Goal: Find specific page/section: Find specific page/section

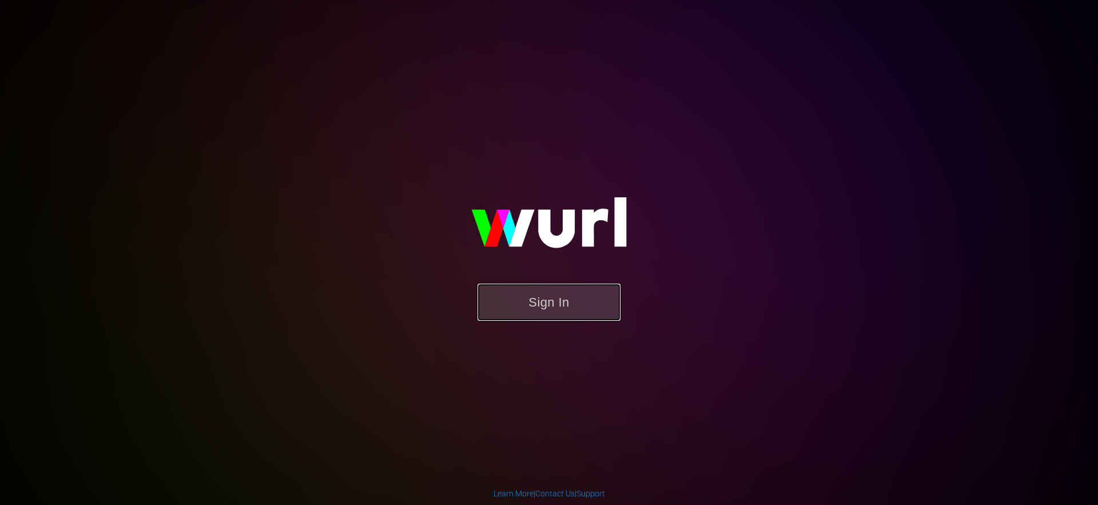
click at [563, 315] on button "Sign In" at bounding box center [549, 302] width 143 height 37
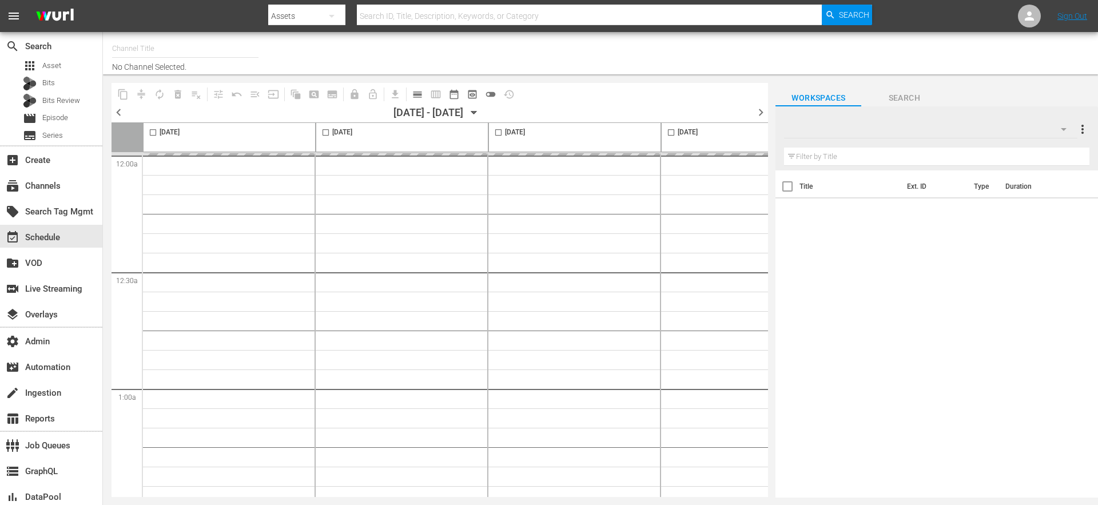
type input "Red Bull TV (UK English) (1877)"
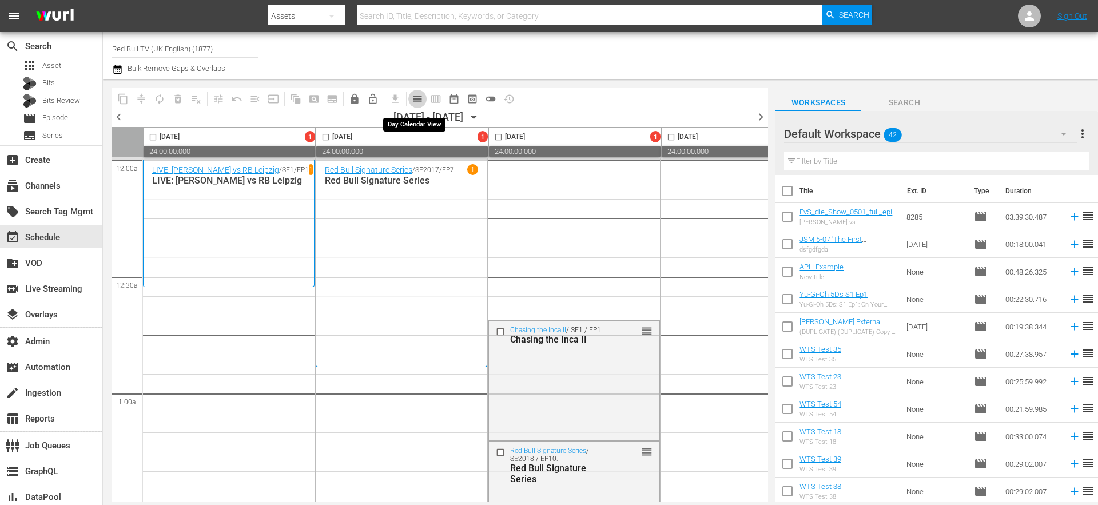
click at [419, 100] on span "calendar_view_day_outlined" at bounding box center [417, 98] width 11 height 11
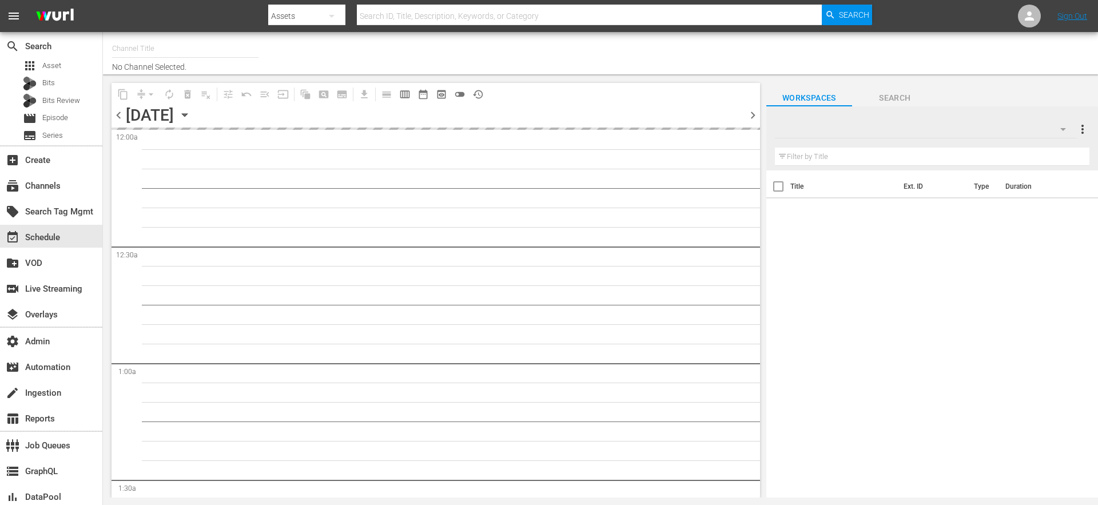
type input "Red Bull TV (UK English) (1877)"
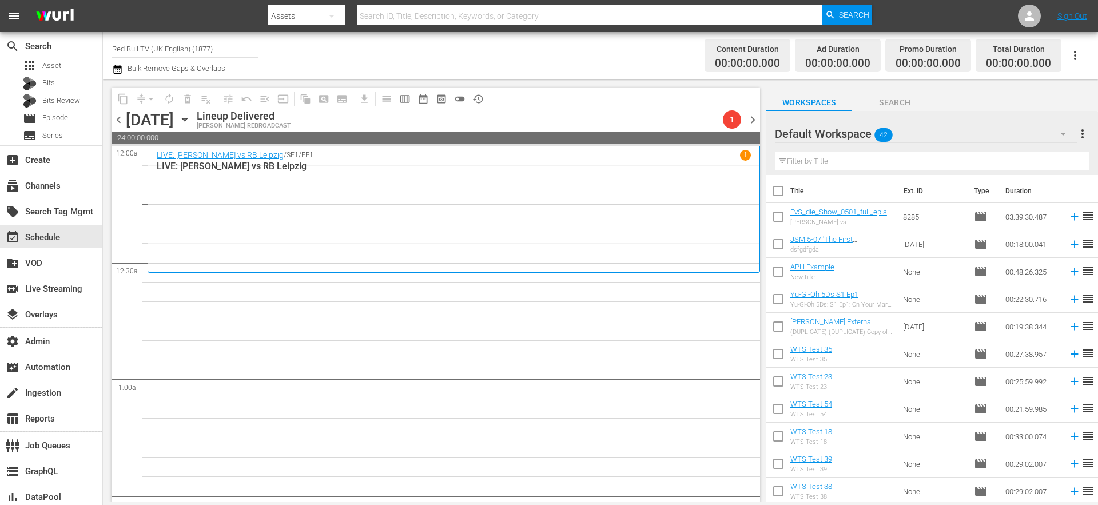
click at [121, 118] on span "chevron_left" at bounding box center [119, 120] width 14 height 14
click at [754, 122] on span "chevron_right" at bounding box center [753, 120] width 14 height 14
click at [439, 98] on span "preview_outlined" at bounding box center [441, 98] width 11 height 11
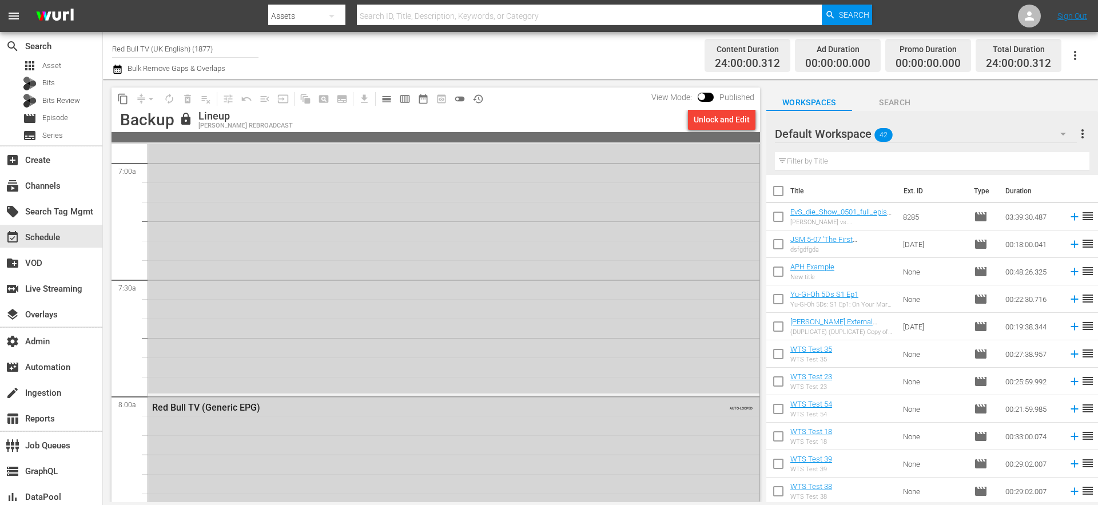
scroll to position [1802, 0]
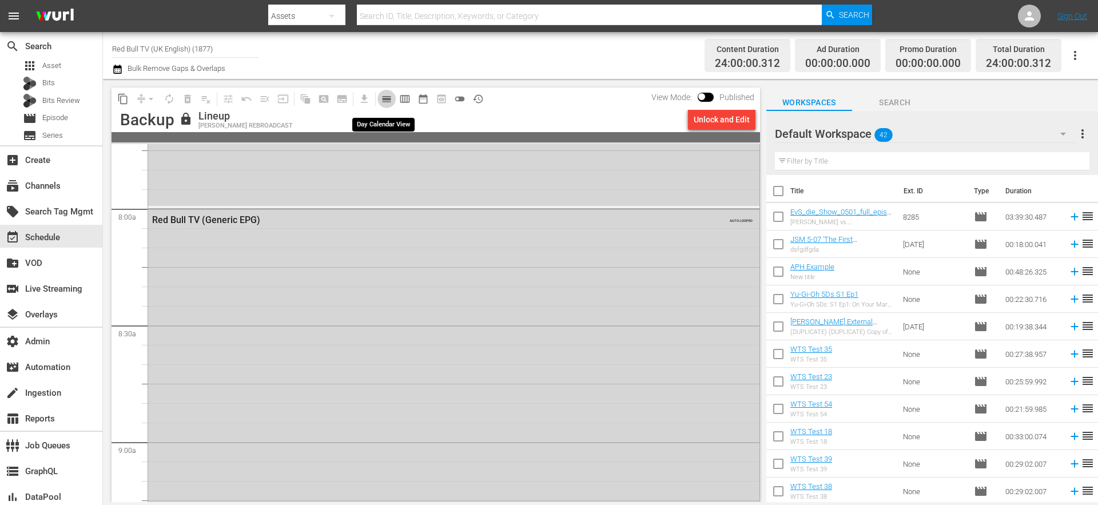
click at [388, 100] on span "calendar_view_day_outlined" at bounding box center [386, 98] width 11 height 11
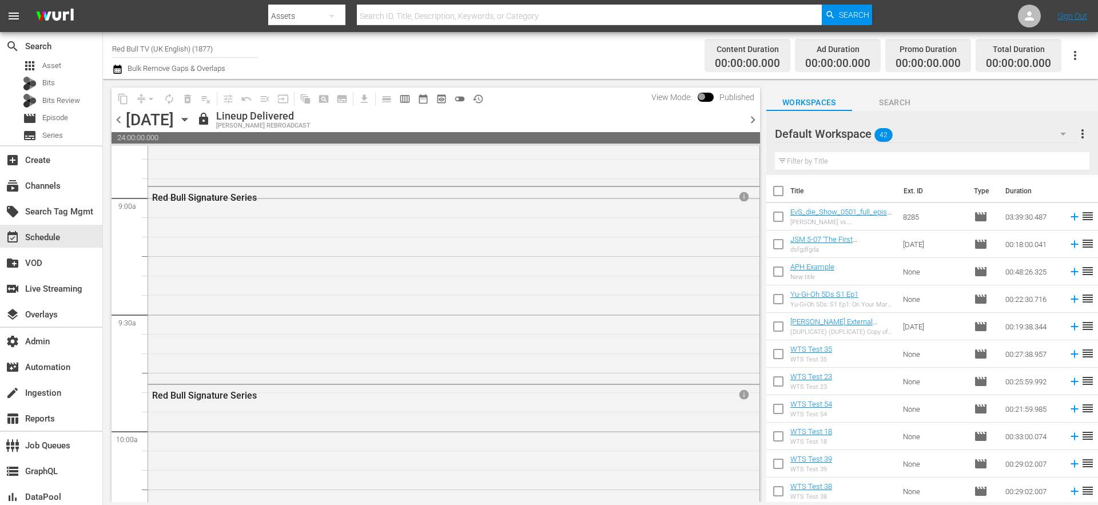
scroll to position [2110, 0]
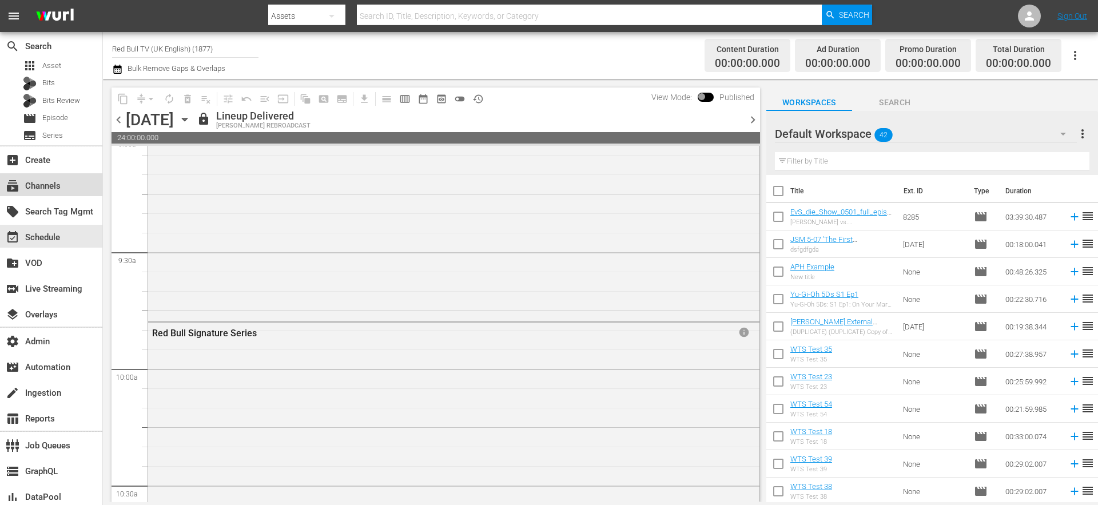
click at [47, 186] on div "subscriptions Channels" at bounding box center [32, 184] width 64 height 10
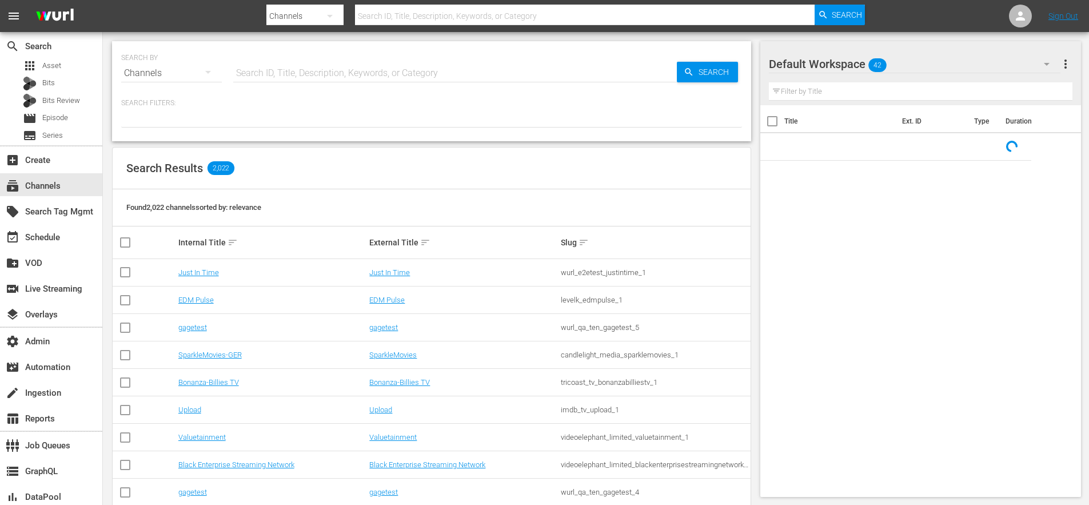
click at [249, 71] on input "text" at bounding box center [455, 72] width 444 height 27
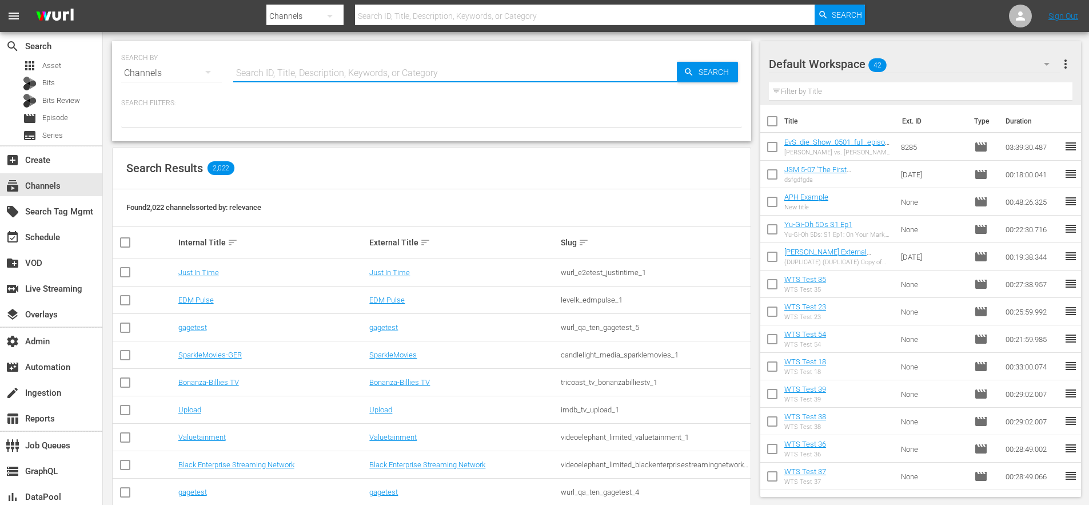
paste input "ed_bull_redbulltv"
type input "ed_bull_redbulltv"
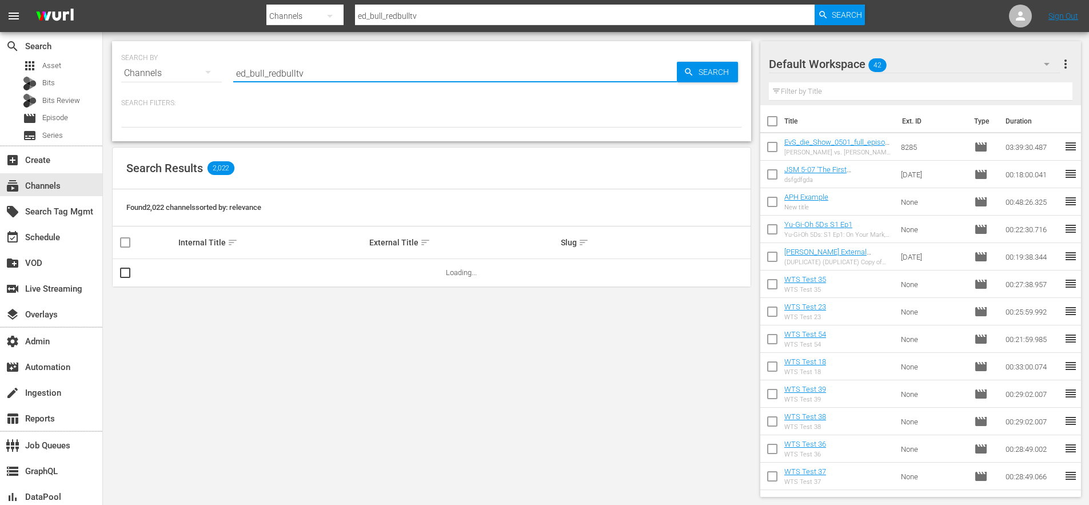
click at [238, 73] on input "ed_bull_redbulltv" at bounding box center [455, 72] width 444 height 27
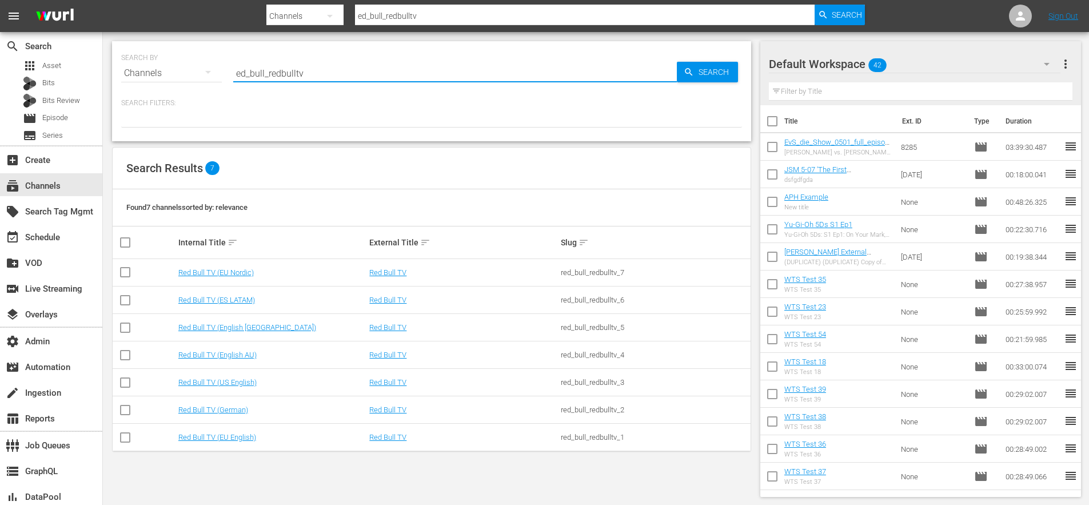
type input "red_bull_redbulltv"
click at [326, 73] on input "red_bull_redbulltv" at bounding box center [455, 72] width 444 height 27
type input "red_bull_redbulltv"
click at [200, 356] on link "Red Bull TV (English AU)" at bounding box center [217, 355] width 78 height 9
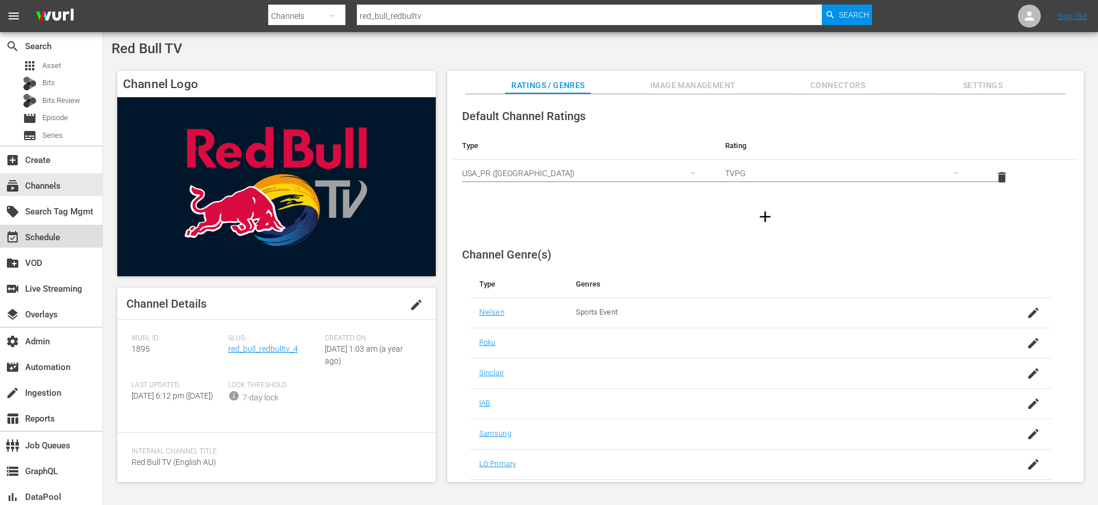
click at [38, 237] on div "event_available Schedule" at bounding box center [32, 235] width 64 height 10
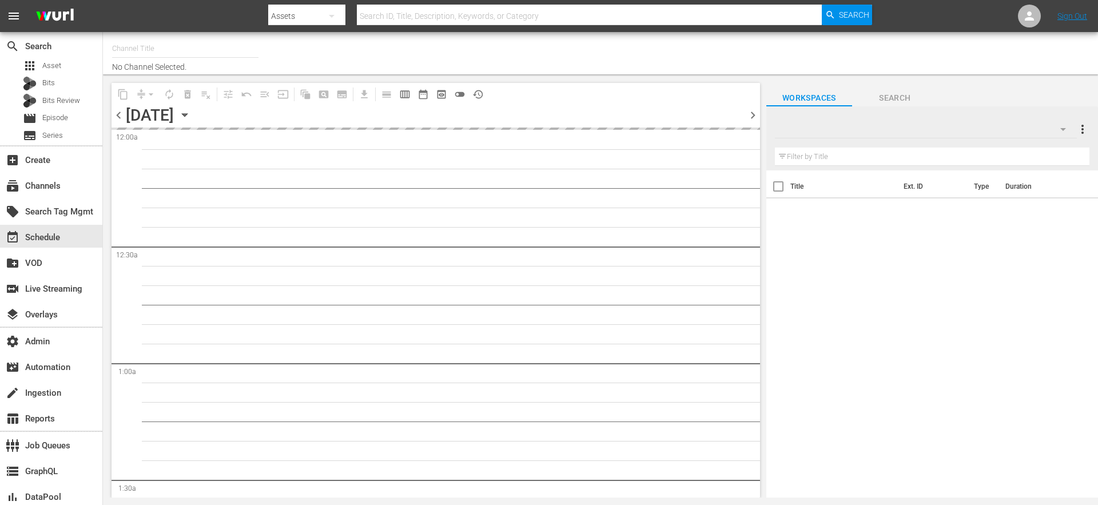
type input "Red Bull TV (UK English) (1877)"
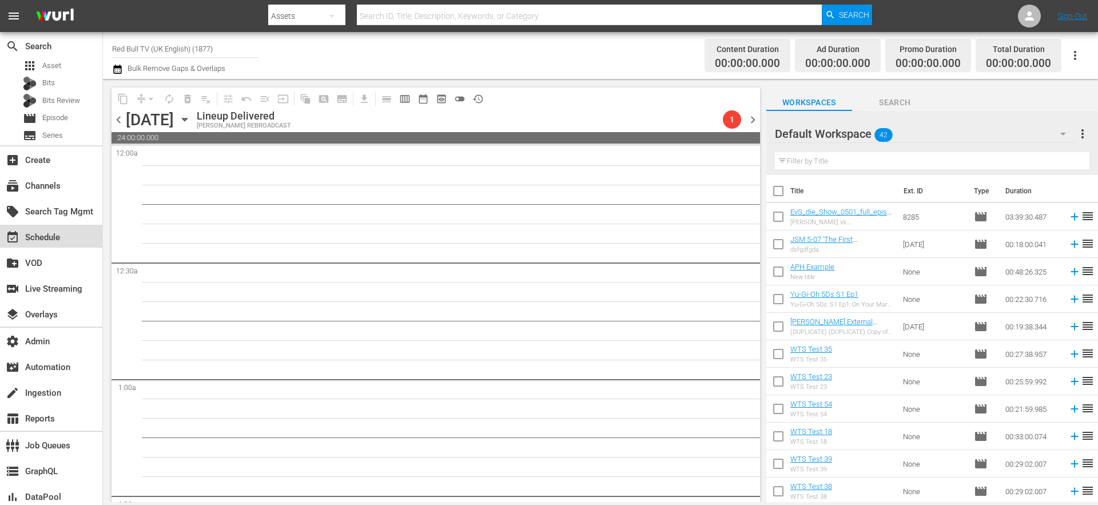
click at [47, 237] on div "event_available Schedule" at bounding box center [32, 235] width 64 height 10
click at [47, 181] on div "subscriptions Channels" at bounding box center [32, 184] width 64 height 10
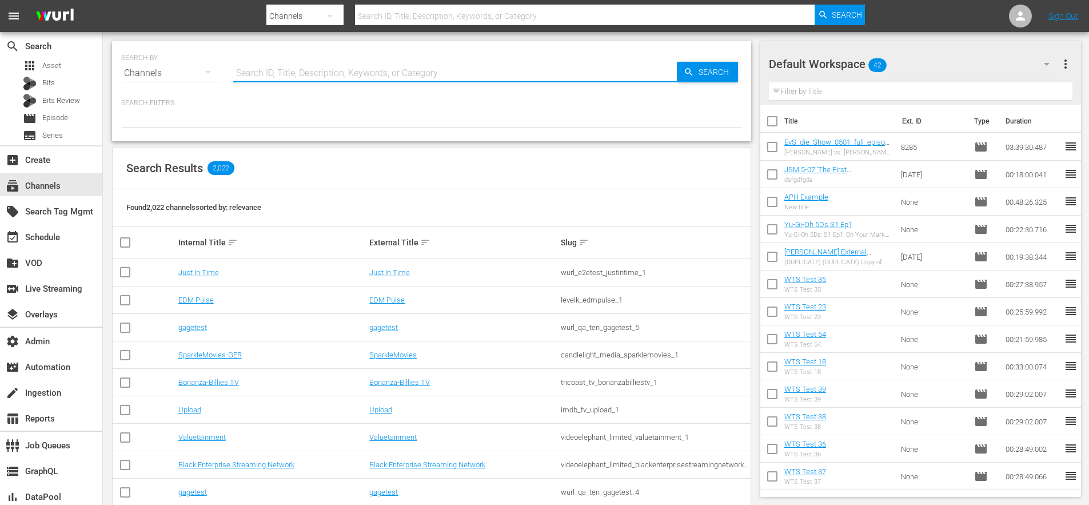
click at [276, 71] on input "text" at bounding box center [455, 72] width 444 height 27
type input "s"
type input "ae netwroks"
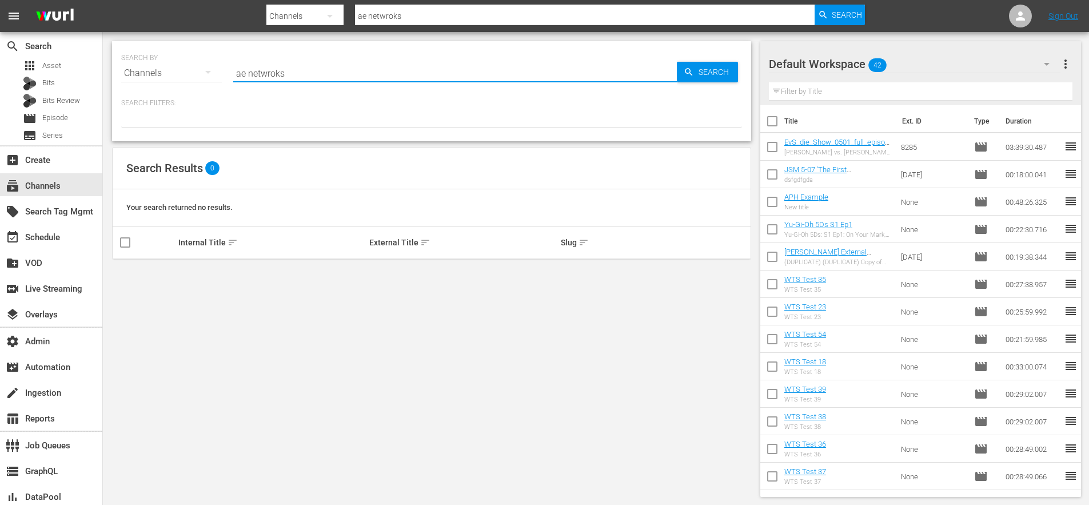
click at [273, 73] on input "ae netwroks" at bounding box center [455, 72] width 444 height 27
type input "ae networks"
click at [258, 73] on input "ae networks" at bounding box center [455, 72] width 444 height 27
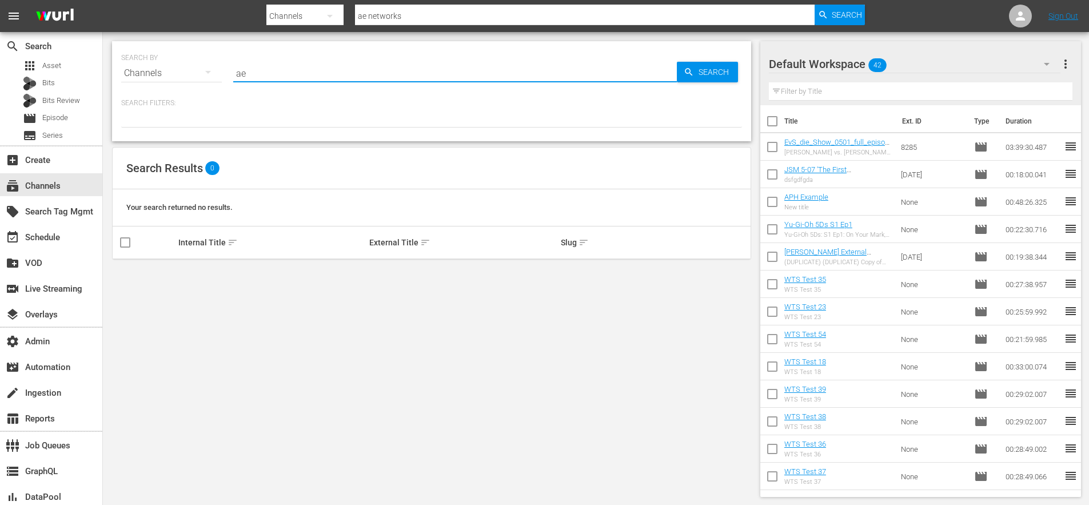
type input "ae"
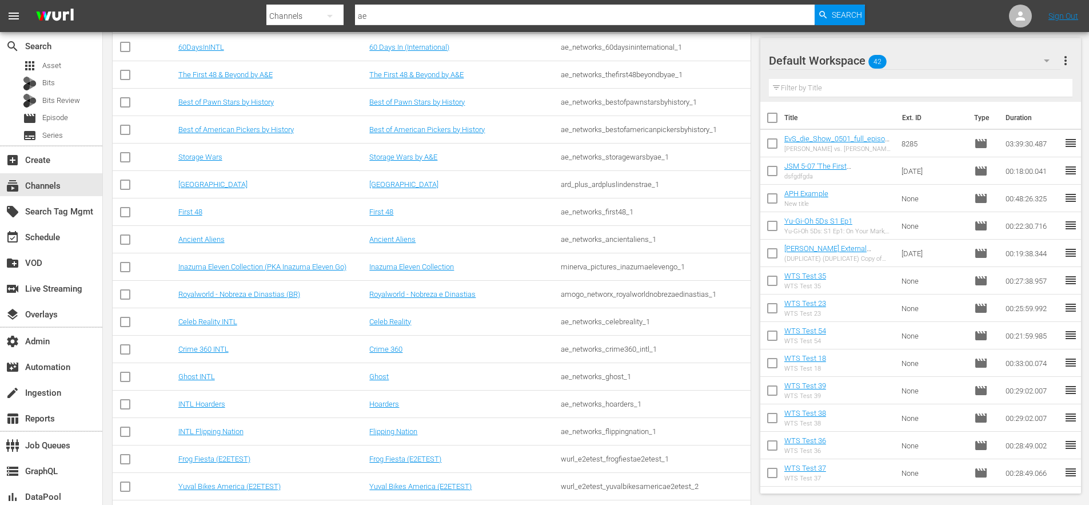
scroll to position [226, 0]
click at [385, 350] on link "Crime 360" at bounding box center [385, 348] width 33 height 9
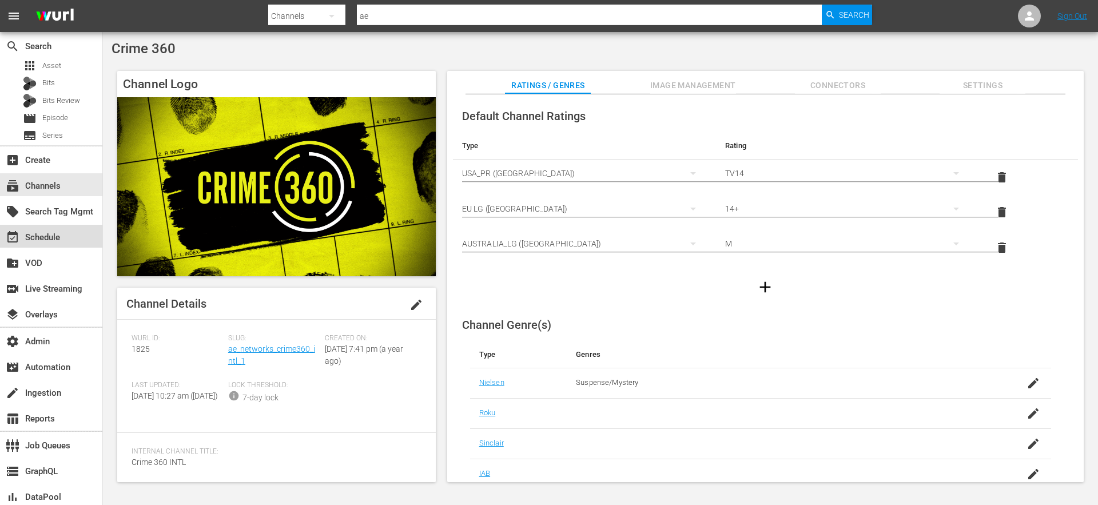
click at [36, 236] on div "event_available Schedule" at bounding box center [32, 235] width 64 height 10
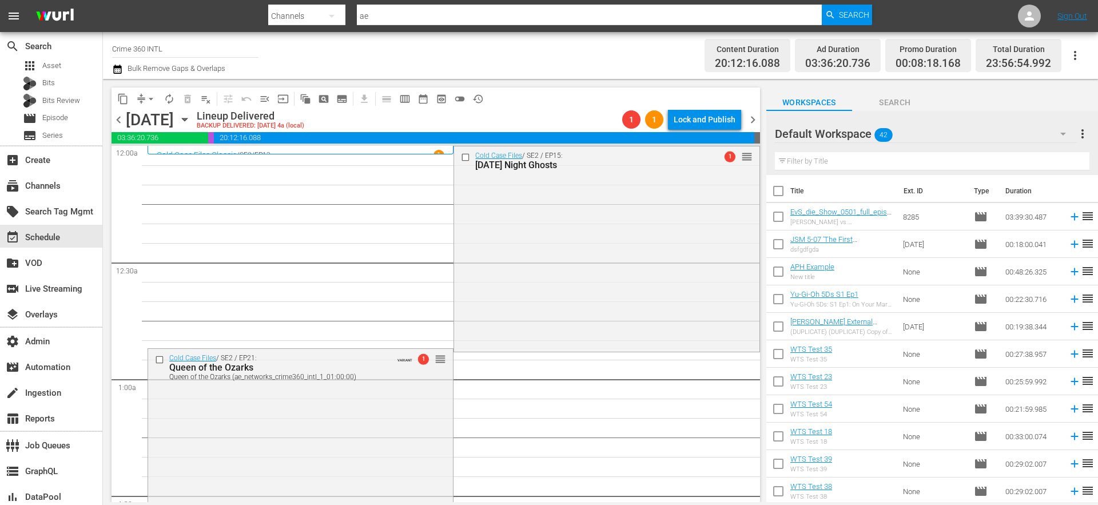
scroll to position [15, 0]
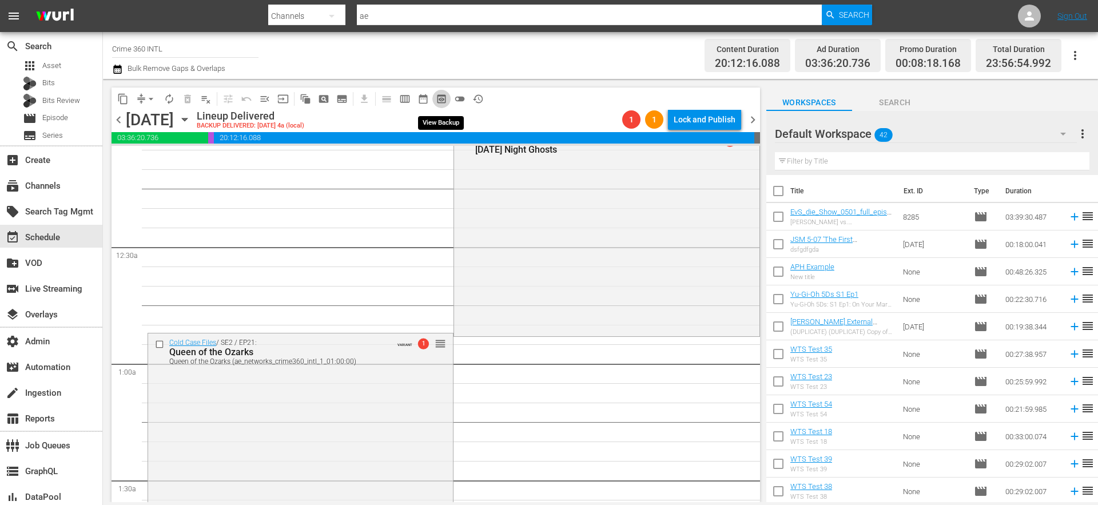
click at [439, 101] on span "preview_outlined" at bounding box center [441, 98] width 11 height 11
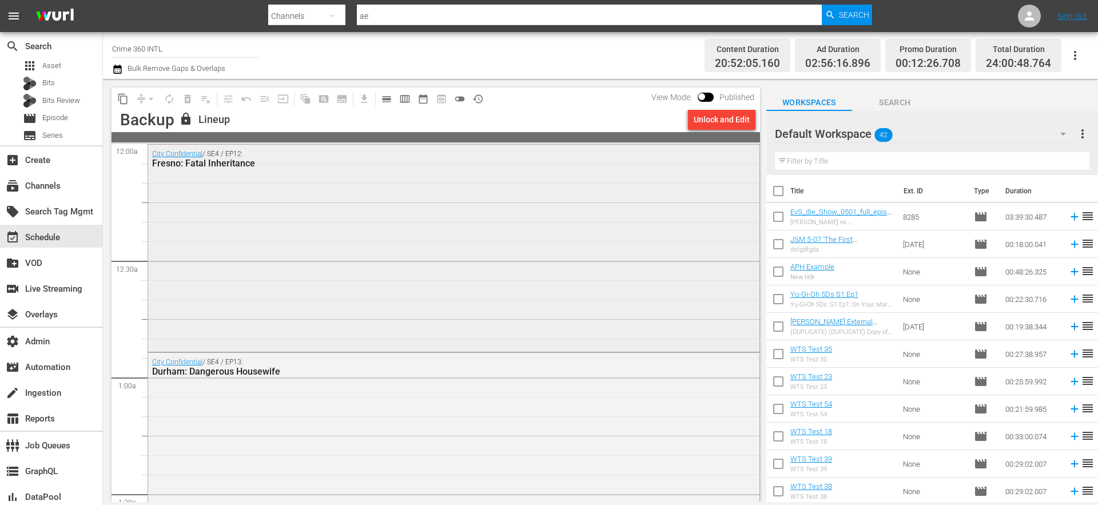
scroll to position [2, 0]
click at [386, 101] on span "calendar_view_day_outlined" at bounding box center [386, 98] width 11 height 11
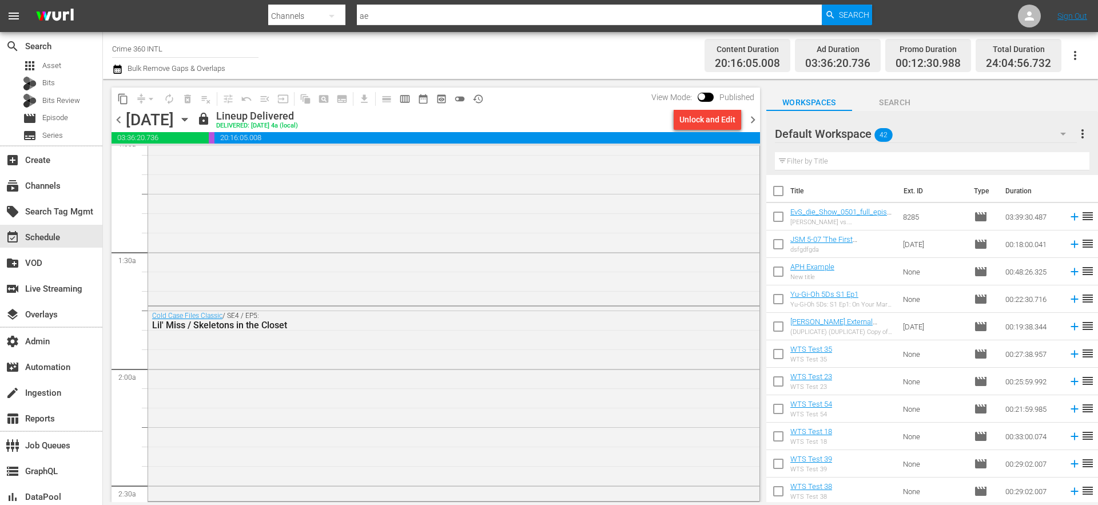
scroll to position [627, 0]
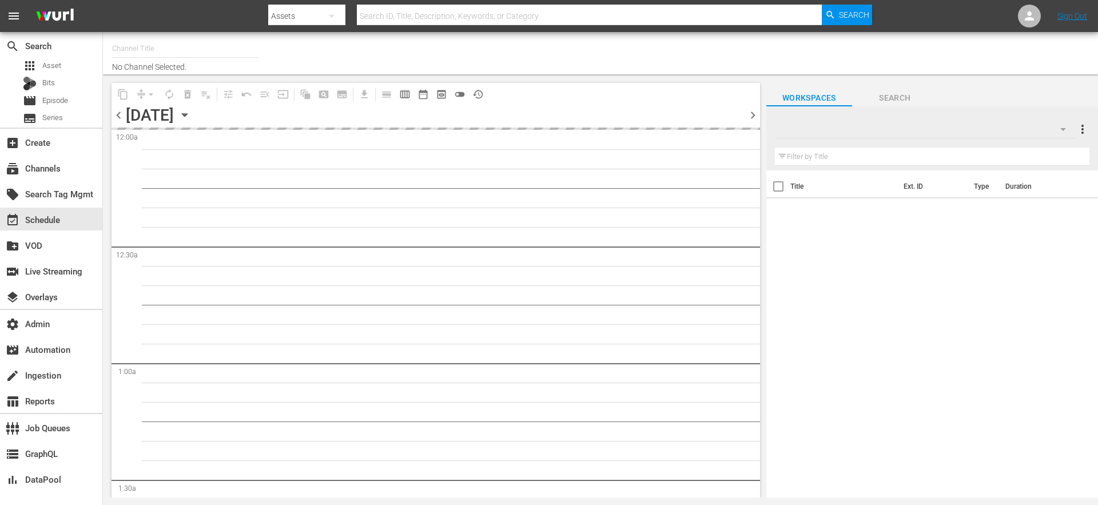
type input "Red Bull TV (UK English) (1877)"
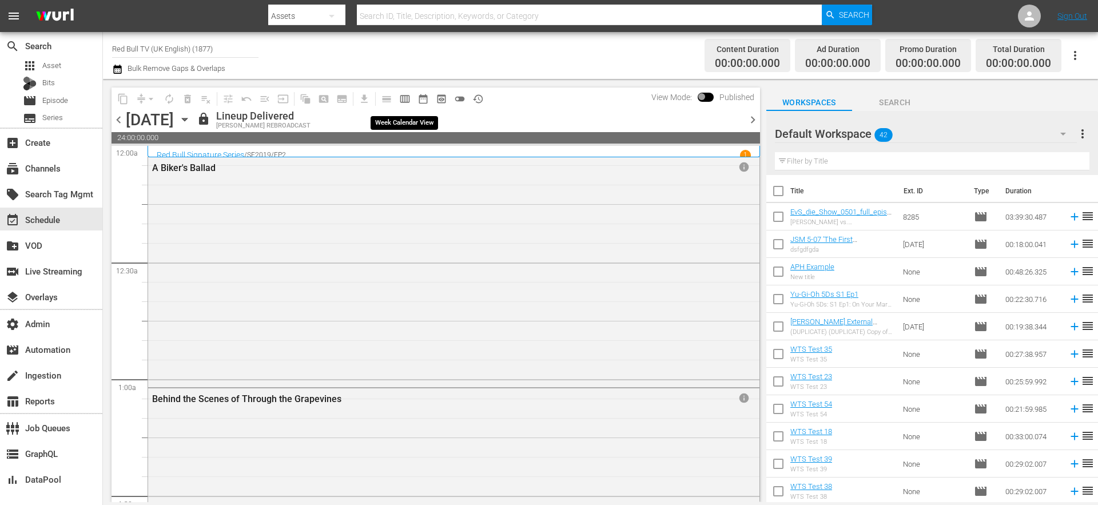
click at [406, 102] on span "calendar_view_week_outlined" at bounding box center [404, 98] width 11 height 11
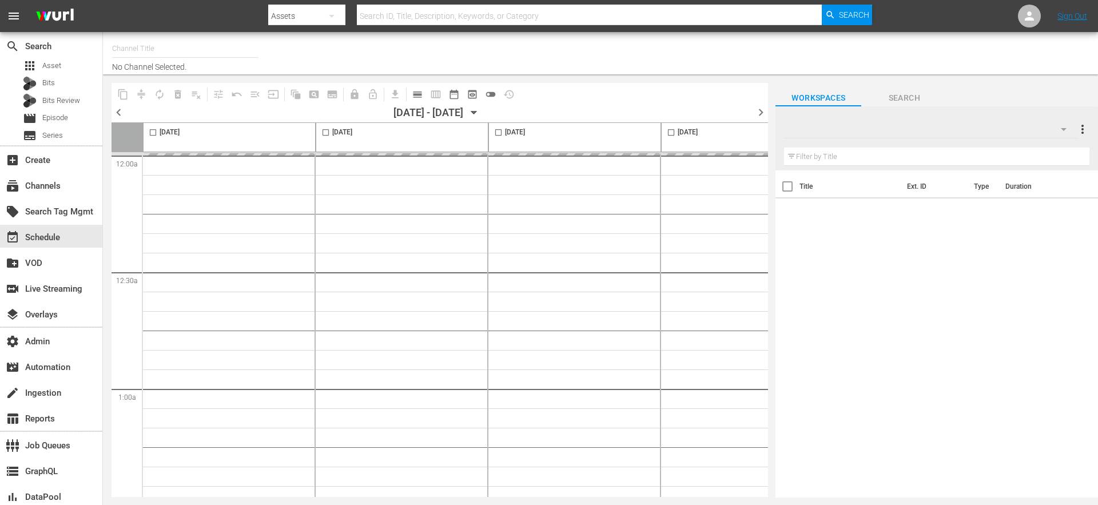
type input "Red Bull TV (UK English) (1877)"
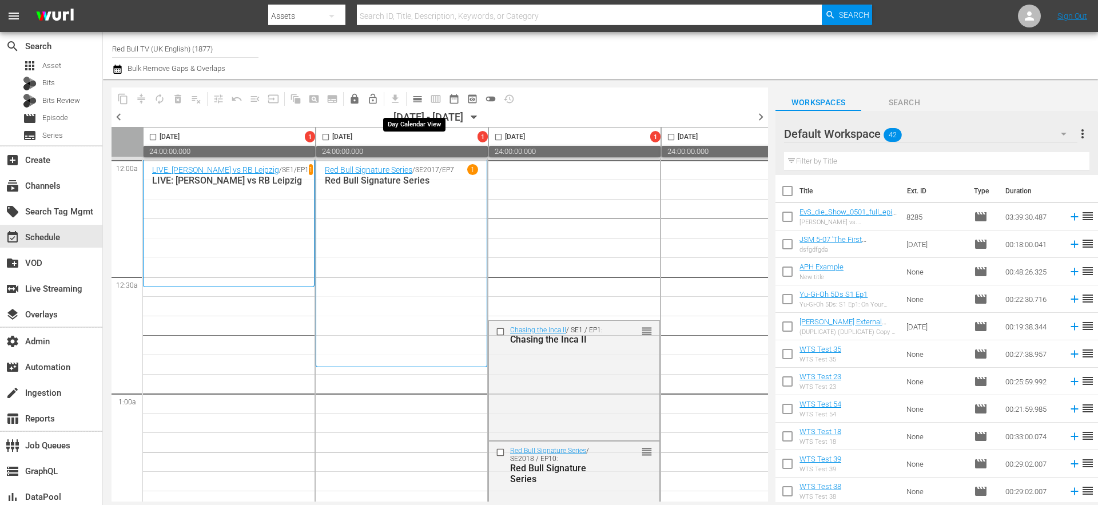
click at [416, 101] on span "calendar_view_day_outlined" at bounding box center [417, 98] width 11 height 11
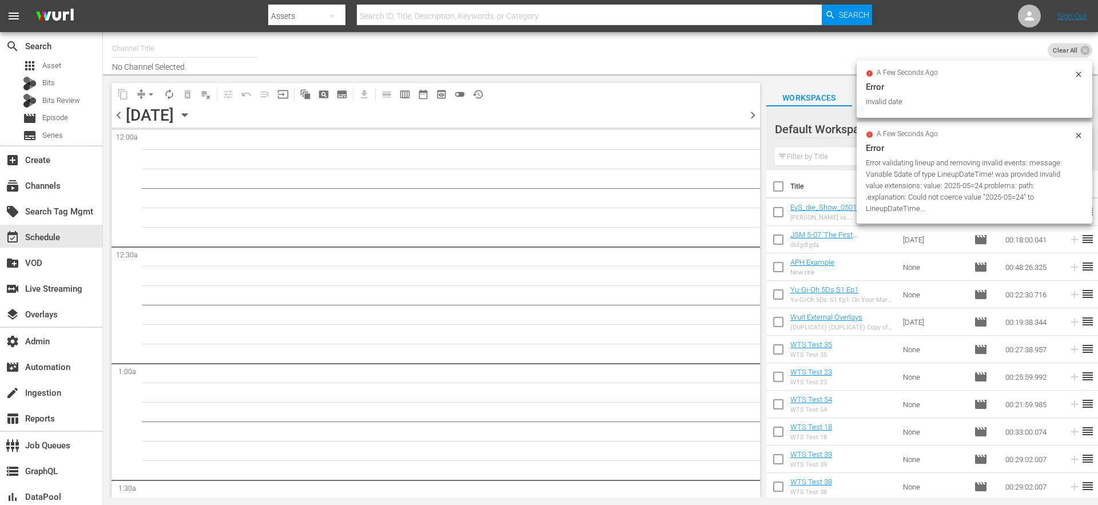
type input "Red Bull TV (English AU) (1895)"
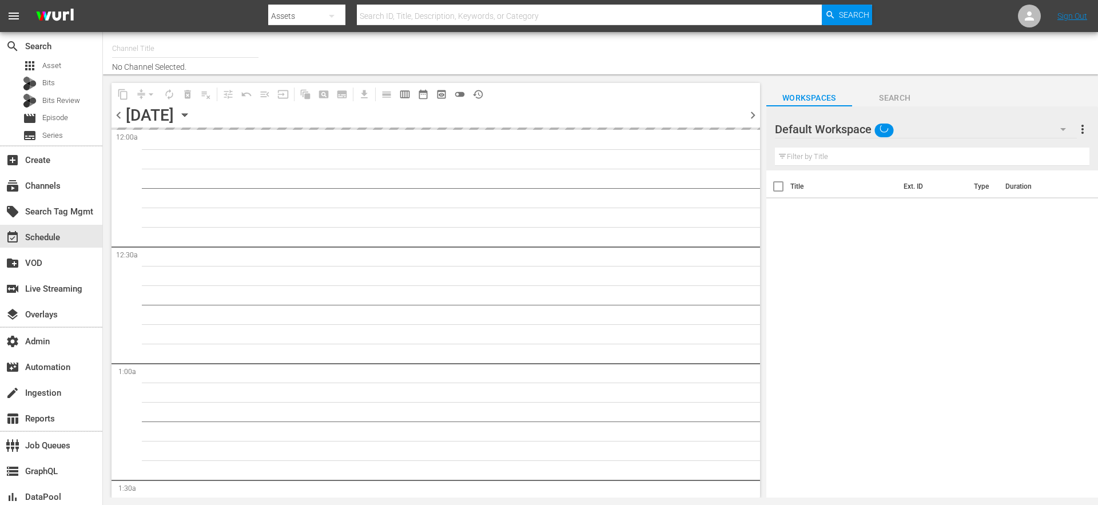
type input "Red Bull TV (English AU) (1895)"
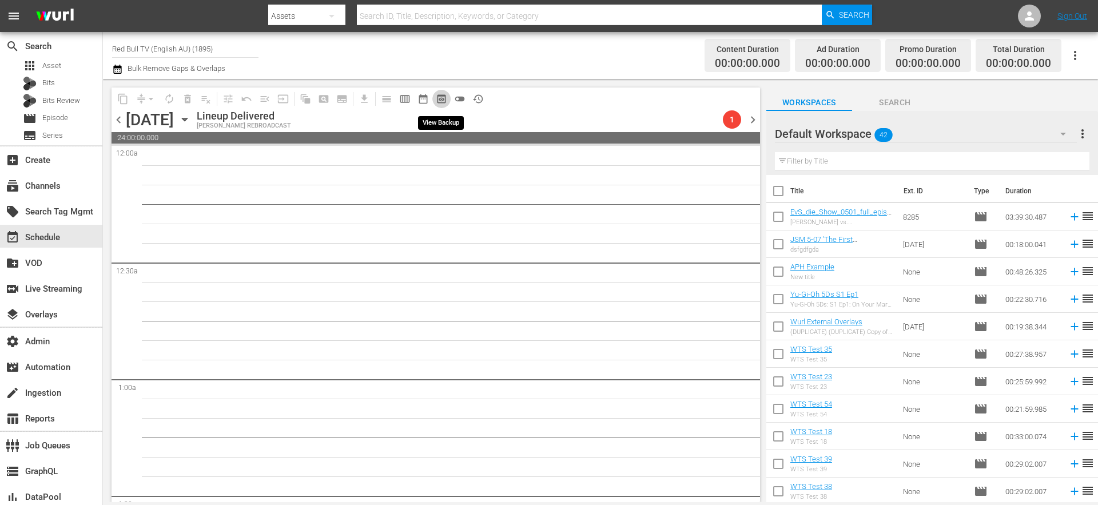
click at [444, 99] on span "preview_outlined" at bounding box center [441, 98] width 11 height 11
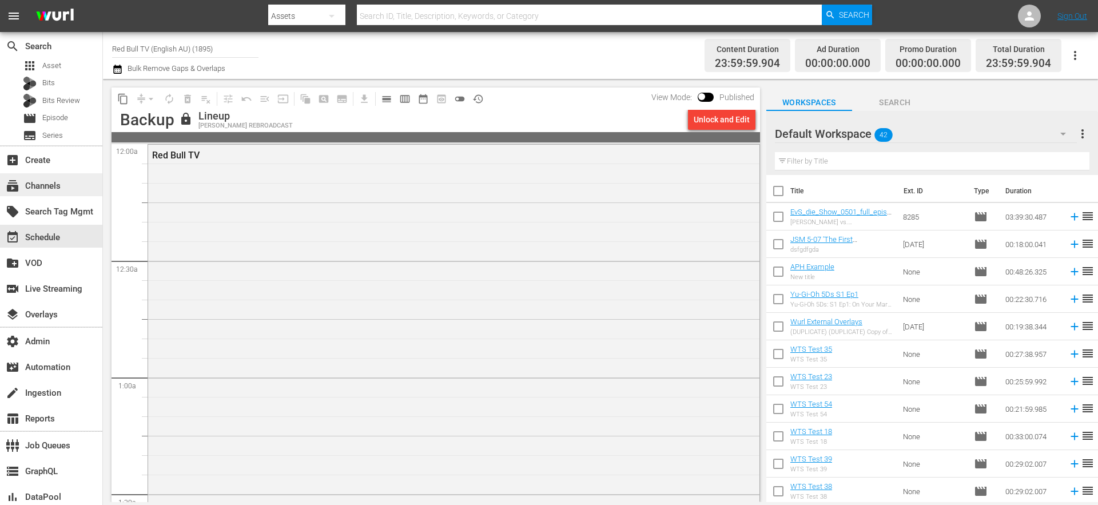
click at [36, 189] on div "subscriptions Channels" at bounding box center [32, 184] width 64 height 10
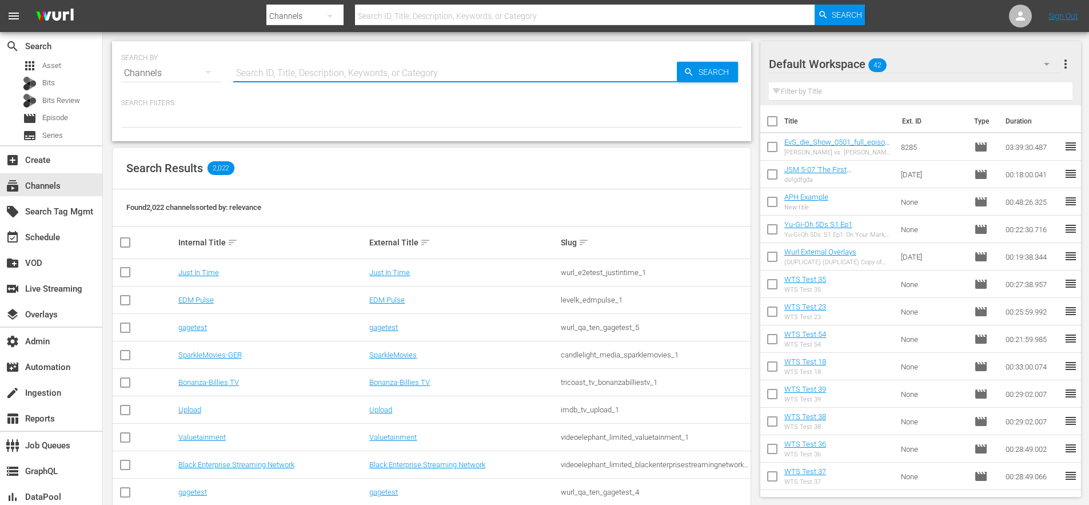
click at [334, 73] on input "text" at bounding box center [455, 72] width 444 height 27
paste input "frequencynetworks_redbulltv_1"
type input "frequencynetworks_redbulltv_1"
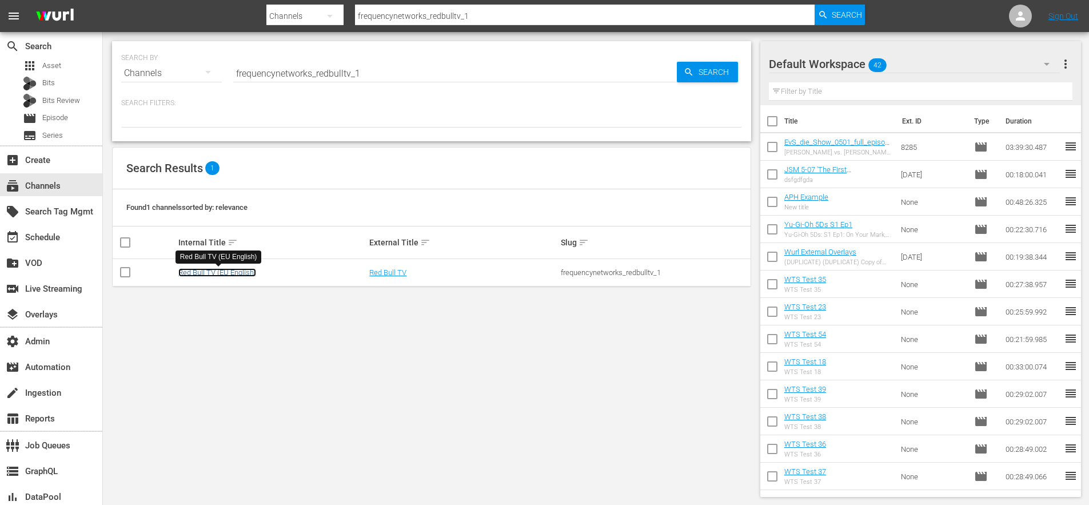
click at [226, 273] on link "Red Bull TV (EU English)" at bounding box center [217, 272] width 78 height 9
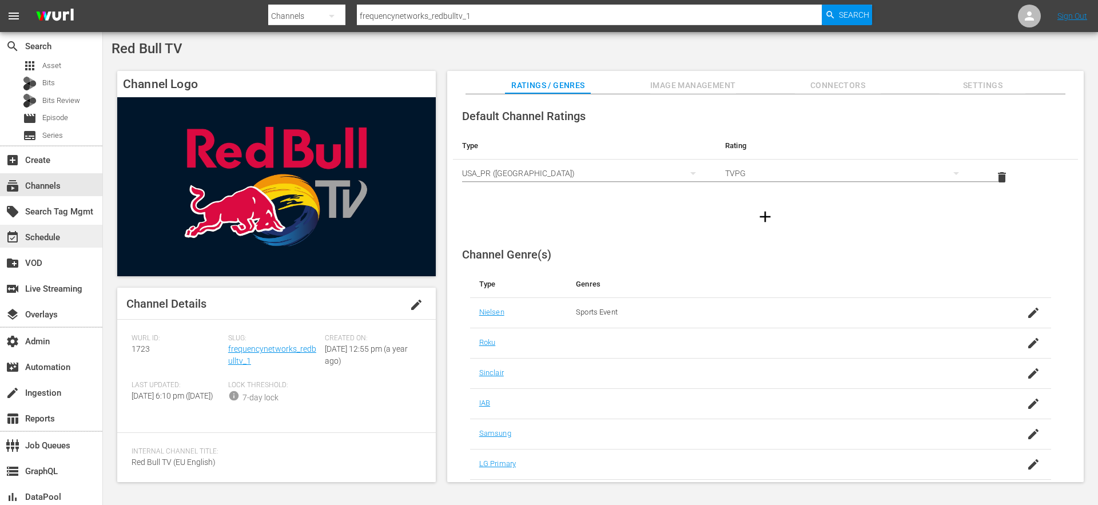
click at [64, 235] on div "event_available Schedule" at bounding box center [51, 236] width 102 height 23
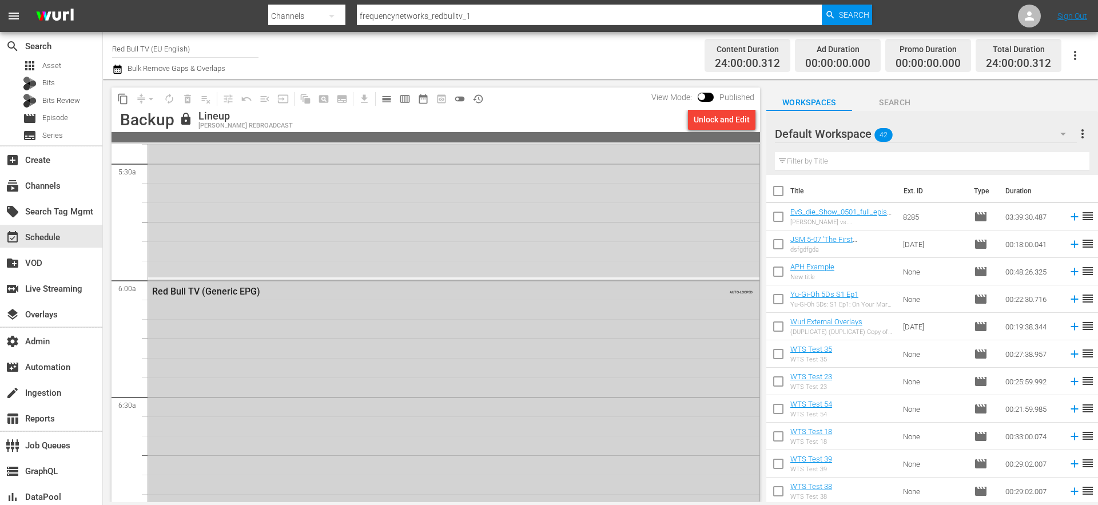
scroll to position [1267, 0]
click at [387, 100] on span "calendar_view_day_outlined" at bounding box center [386, 98] width 11 height 11
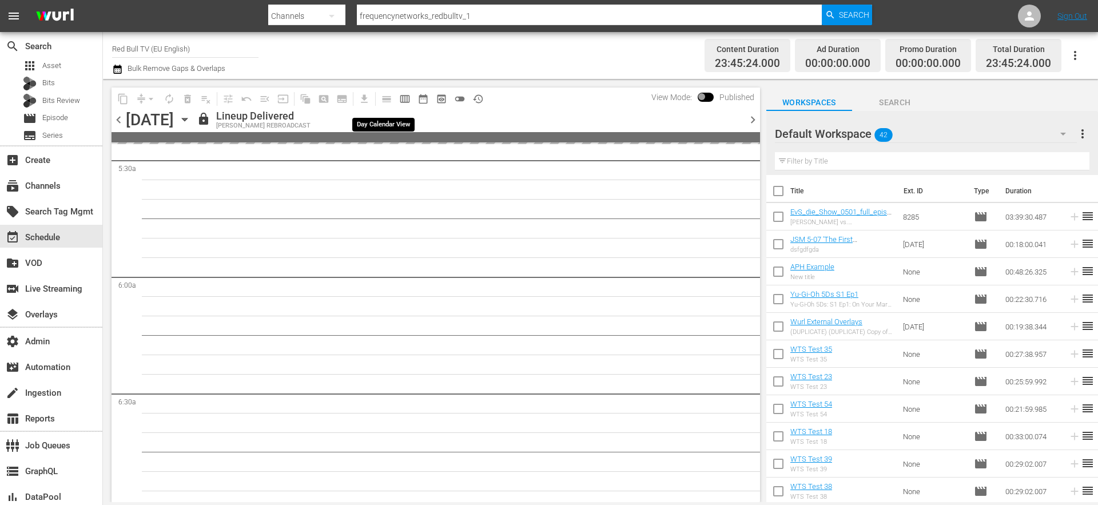
scroll to position [1170, 0]
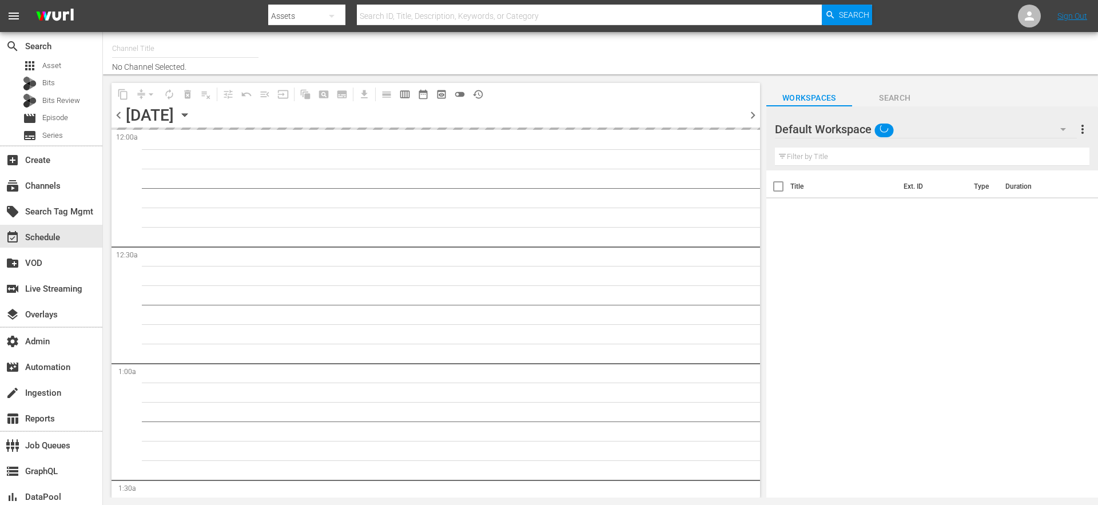
type input "Red Bull TV (English AU) (1895)"
type input "Red Bull TV (EU English) (1723)"
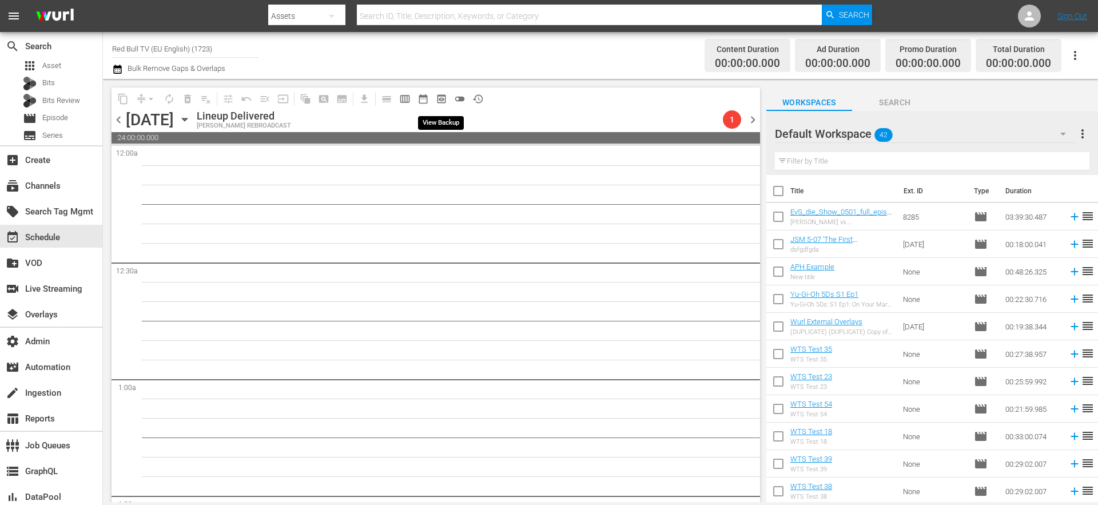
click at [446, 100] on span "preview_outlined" at bounding box center [441, 98] width 11 height 11
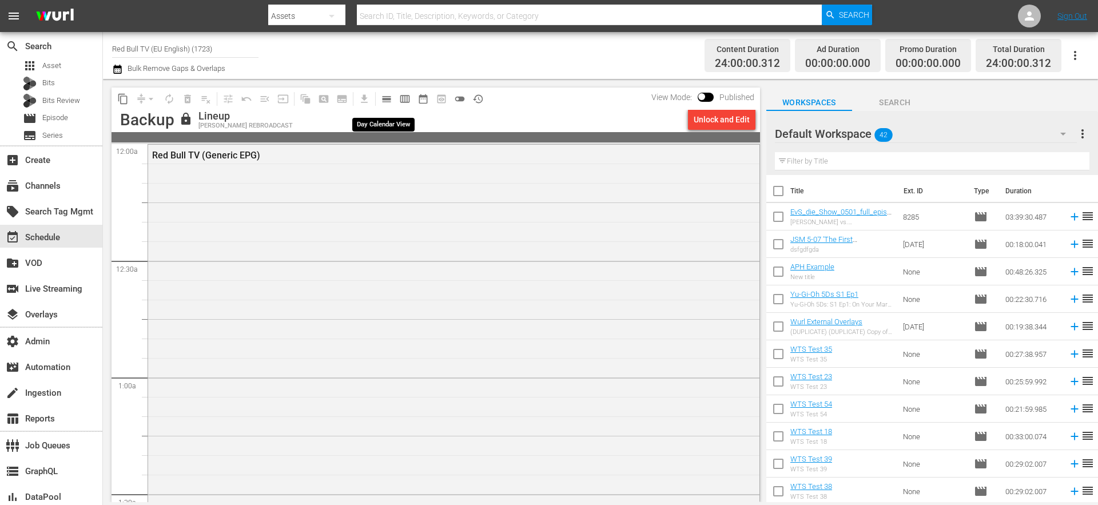
click at [390, 97] on span "calendar_view_day_outlined" at bounding box center [386, 98] width 11 height 11
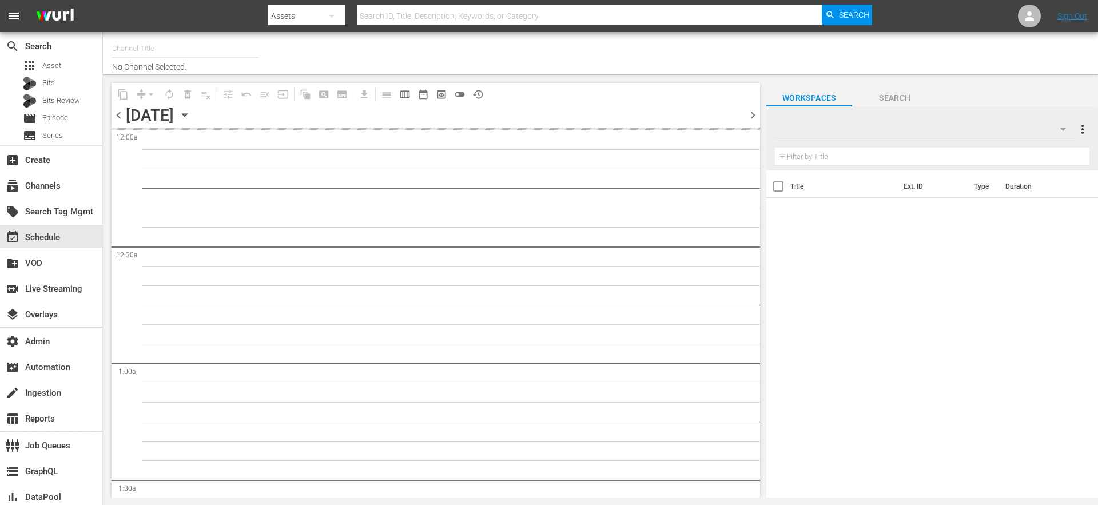
type input "Red Bull TV (EU English) (1723)"
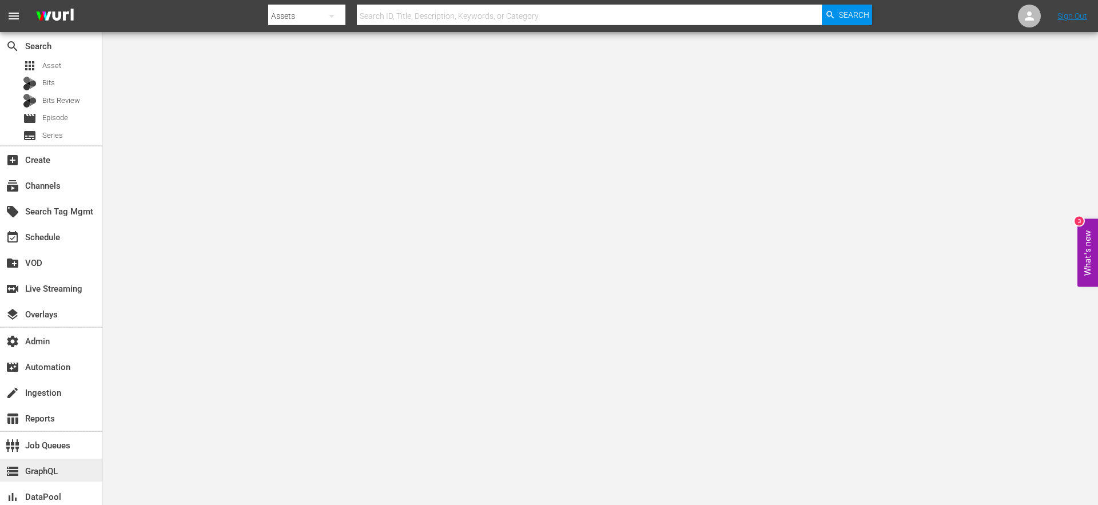
click at [49, 470] on div "storage GraphQL" at bounding box center [32, 469] width 64 height 10
